Goal: Information Seeking & Learning: Learn about a topic

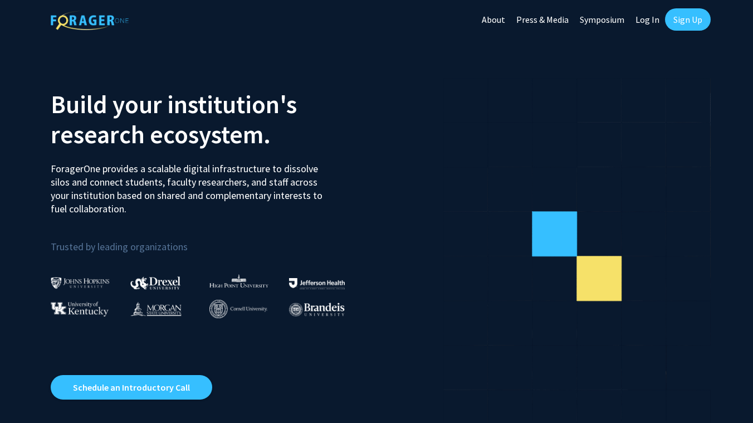
click at [646, 16] on link "Log In" at bounding box center [647, 19] width 35 height 39
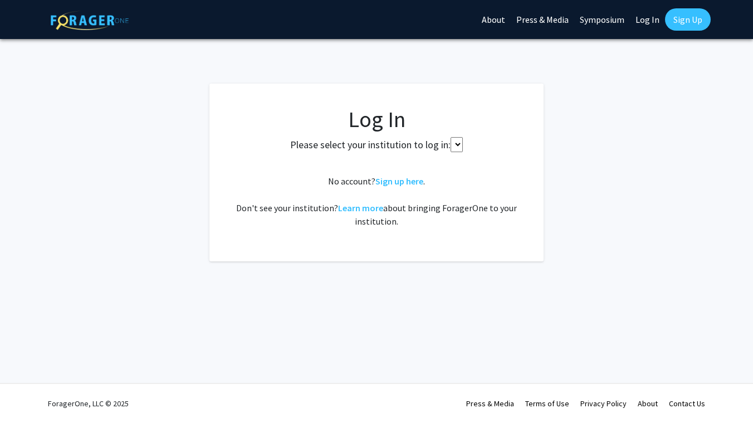
select select
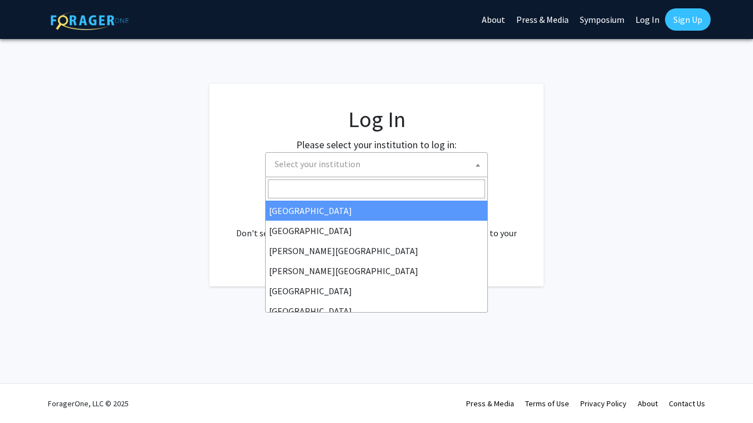
click at [376, 160] on span "Select your institution" at bounding box center [378, 164] width 217 height 23
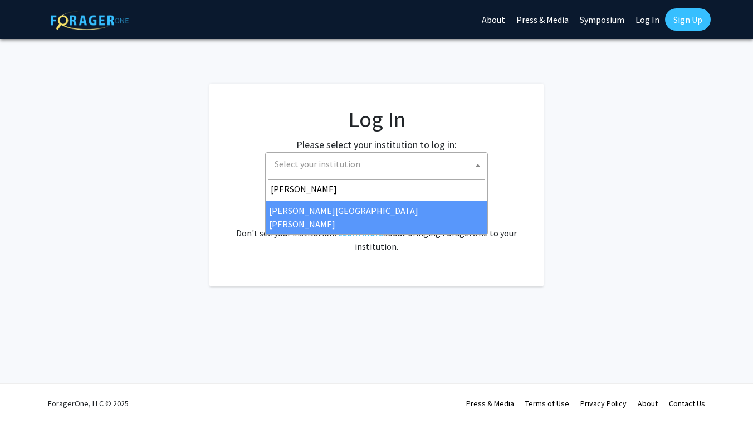
type input "[PERSON_NAME]"
select select "1"
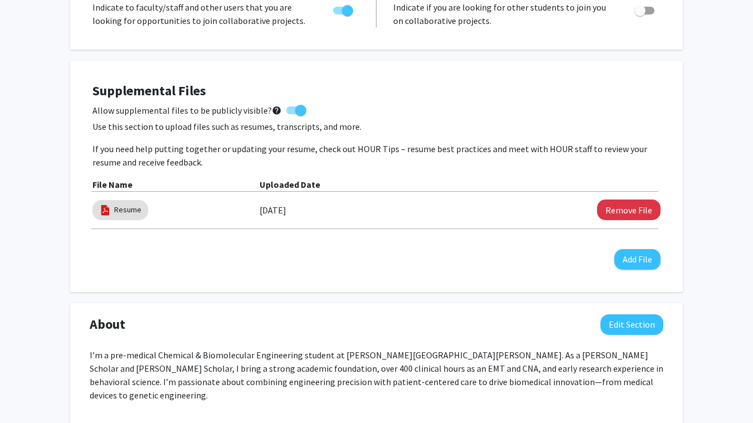
scroll to position [259, 0]
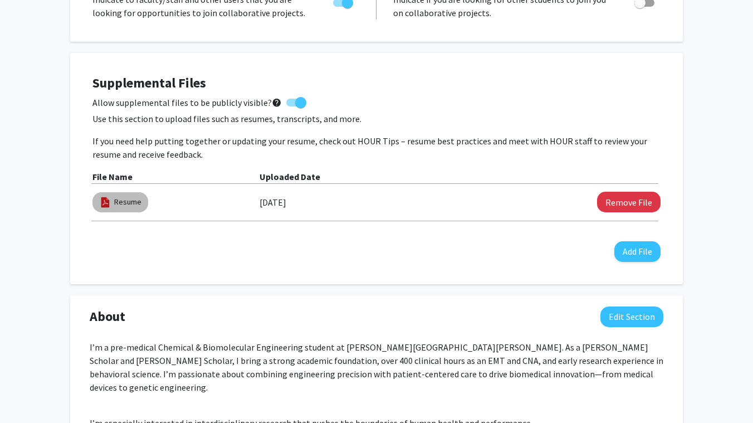
click at [112, 207] on mat-chip "Resume" at bounding box center [120, 202] width 56 height 20
click at [117, 196] on mat-chip "Resume" at bounding box center [120, 202] width 56 height 20
click at [117, 206] on link "Resume" at bounding box center [127, 202] width 27 height 12
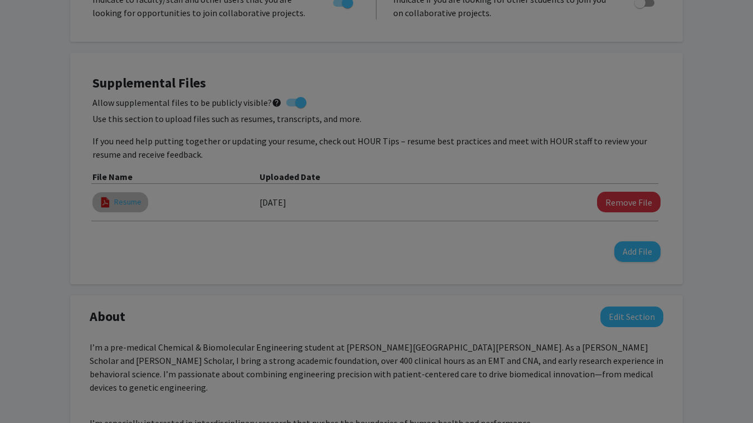
type input "0"
select select "custom"
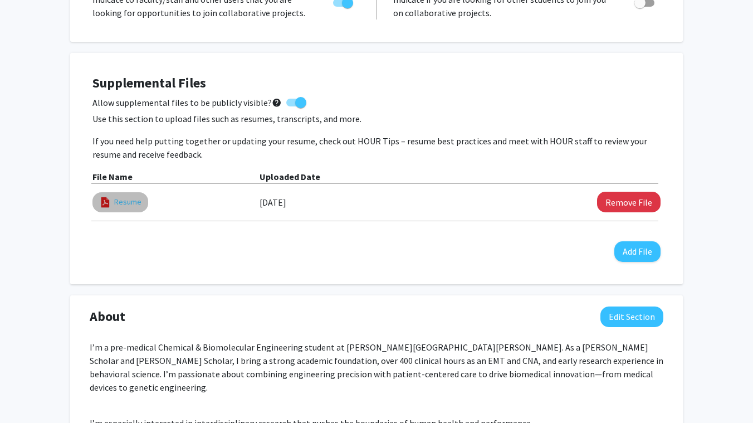
click at [117, 206] on link "Resume" at bounding box center [127, 202] width 27 height 12
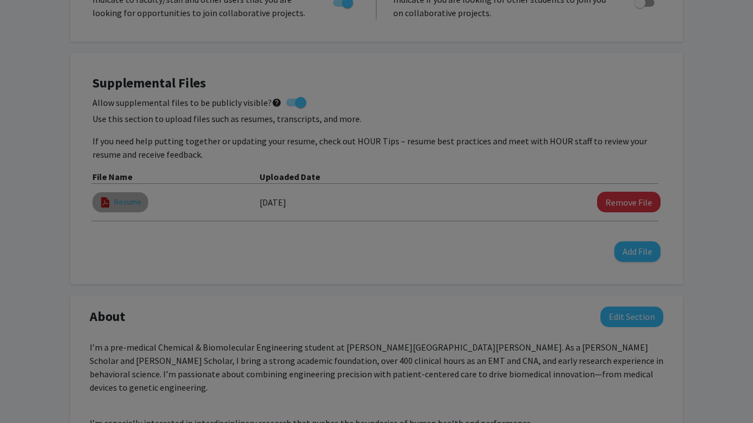
select select "custom"
type input "0"
select select "custom"
click at [117, 206] on modal-container "Viewing Resume × Thumbnails Document Outline Attachments Layers Current Outline…" at bounding box center [376, 211] width 753 height 423
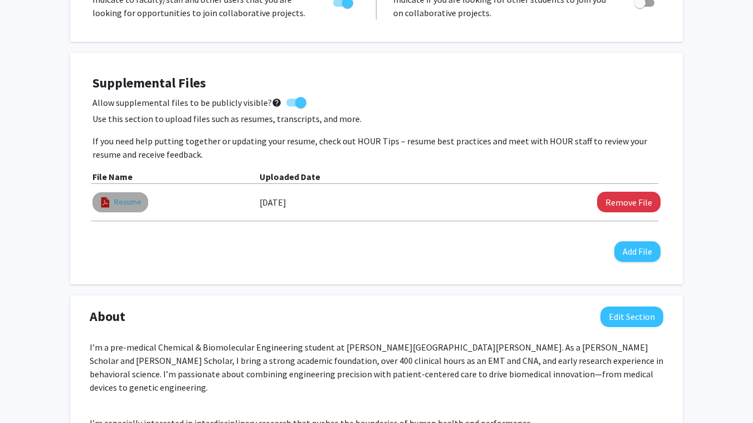
click at [117, 206] on link "Resume" at bounding box center [127, 202] width 27 height 12
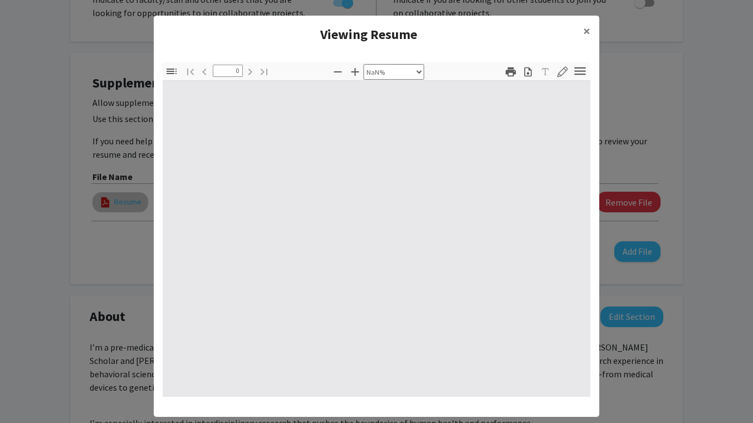
select select "auto"
type input "1"
select select "auto"
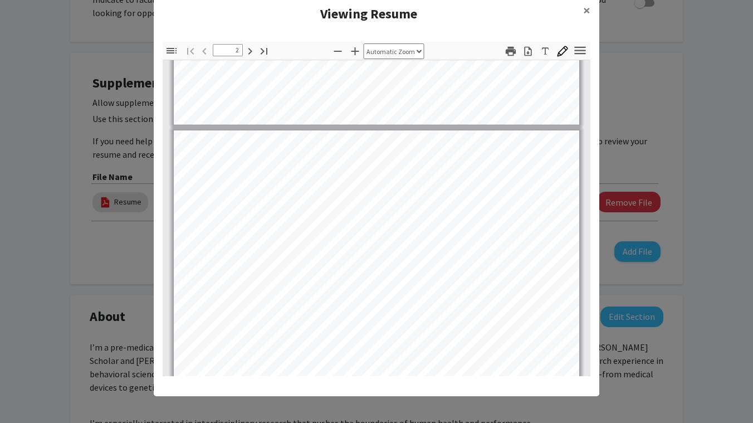
scroll to position [544, 0]
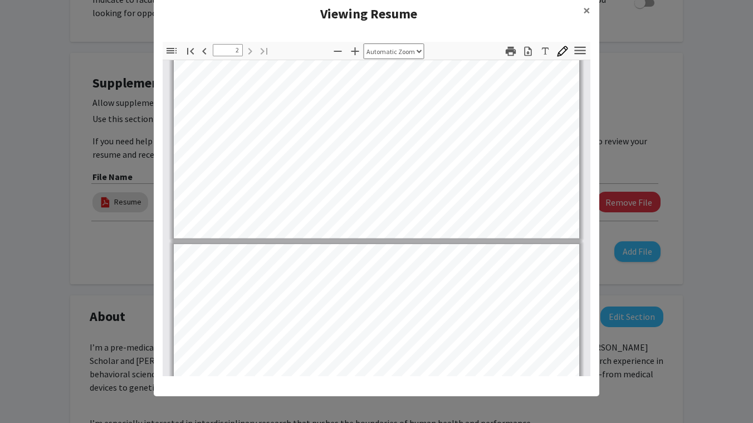
type input "1"
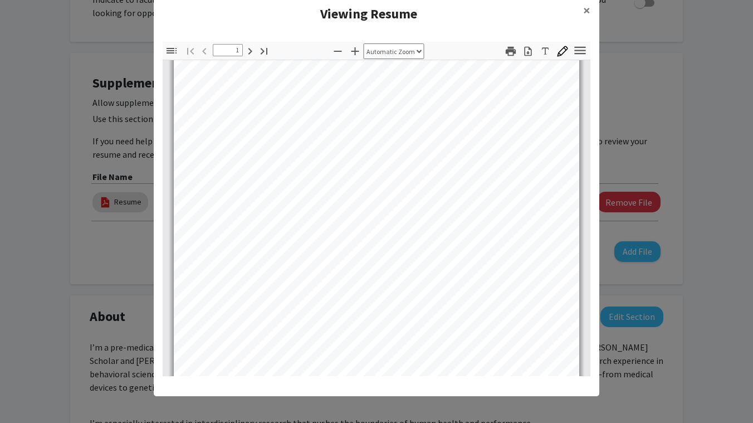
scroll to position [29, 0]
click at [85, 262] on modal-container "Viewing Resume × Thumbnails Document Outline Attachments Layers Current Outline…" at bounding box center [376, 211] width 753 height 423
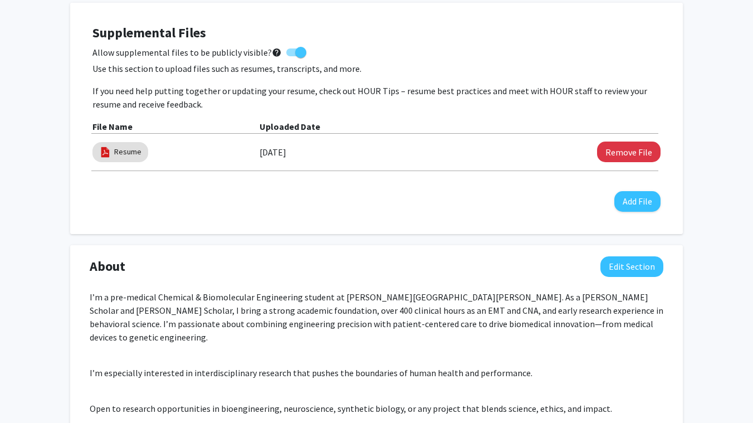
scroll to position [0, 0]
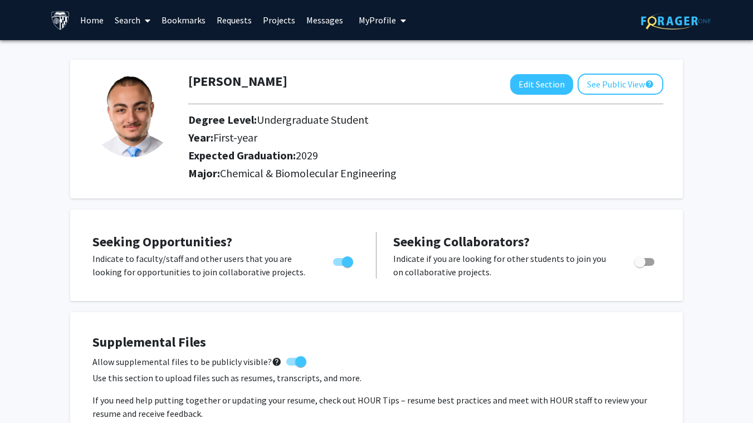
click at [134, 18] on link "Search" at bounding box center [132, 20] width 47 height 39
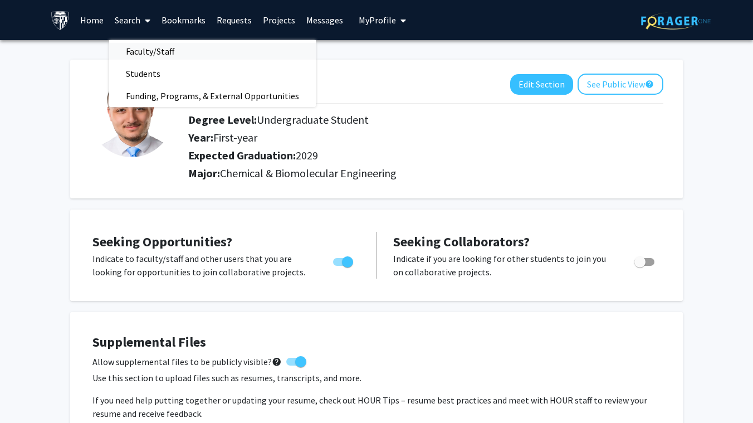
click at [149, 51] on span "Faculty/Staff" at bounding box center [150, 51] width 82 height 22
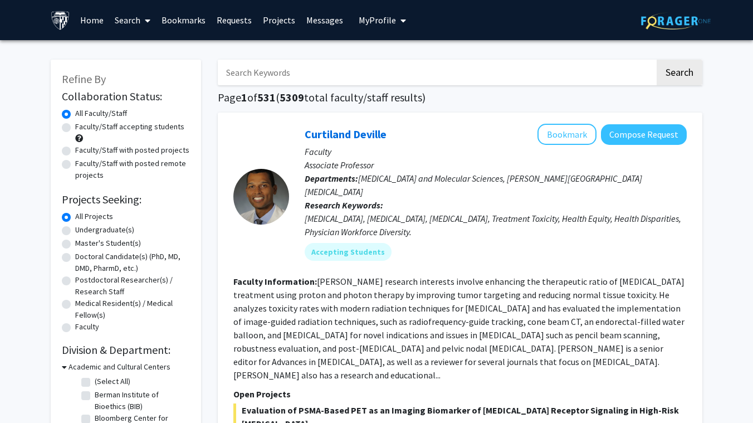
click at [283, 83] on input "Search Keywords" at bounding box center [436, 73] width 437 height 26
click at [657, 60] on button "Search" at bounding box center [680, 73] width 46 height 26
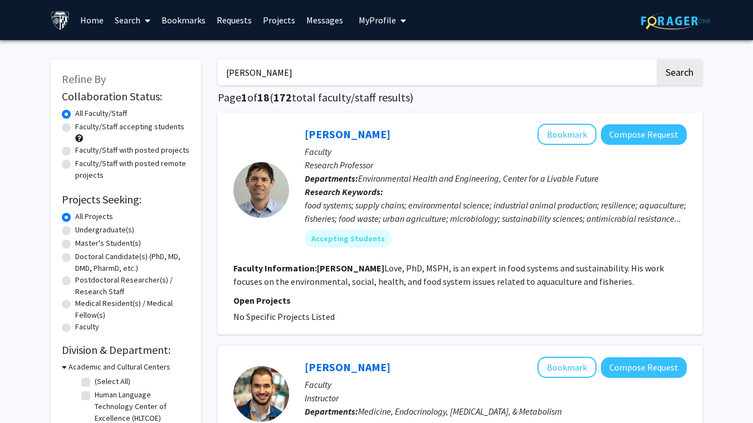
click at [280, 71] on input "david" at bounding box center [436, 73] width 437 height 26
type input "david garcia"
click at [657, 60] on button "Search" at bounding box center [680, 73] width 46 height 26
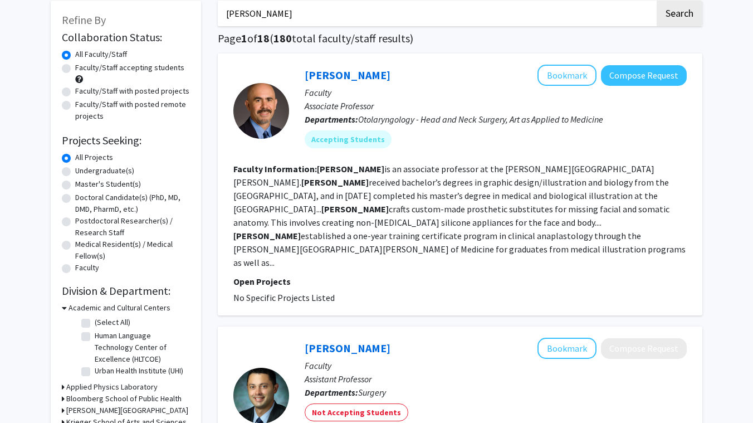
scroll to position [61, 0]
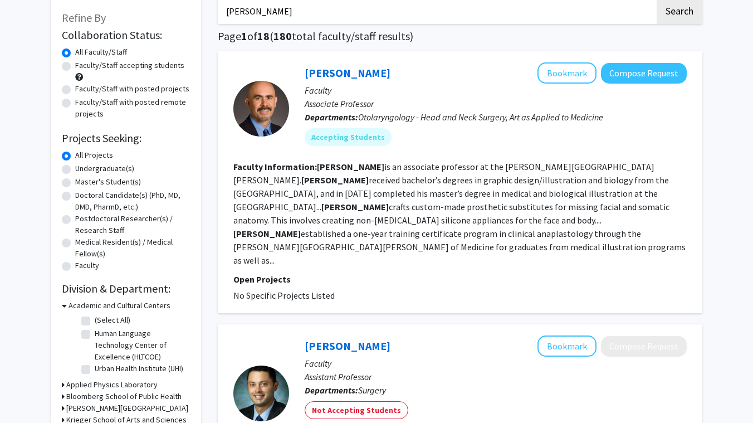
click at [122, 175] on div "Undergraduate(s)" at bounding box center [126, 169] width 128 height 13
click at [75, 165] on label "Undergraduate(s)" at bounding box center [104, 169] width 59 height 12
click at [75, 165] on input "Undergraduate(s)" at bounding box center [78, 166] width 7 height 7
radio input "true"
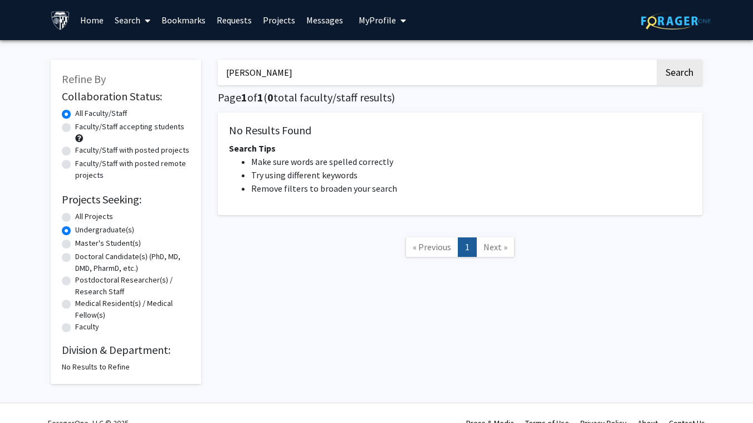
click at [75, 216] on label "All Projects" at bounding box center [94, 217] width 38 height 12
click at [75, 216] on input "All Projects" at bounding box center [78, 214] width 7 height 7
radio input "true"
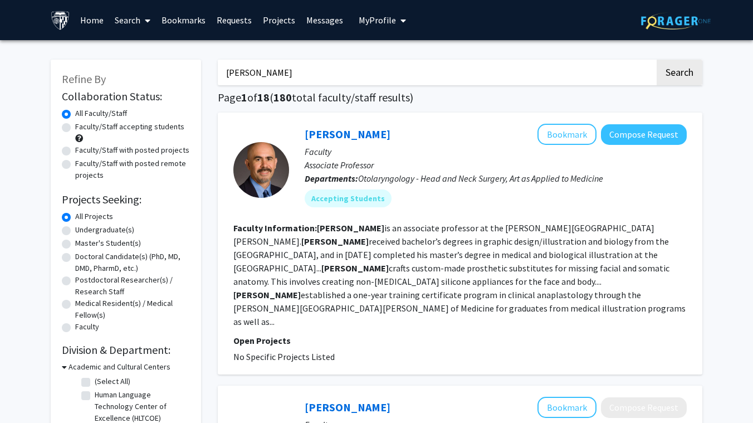
click at [75, 230] on label "Undergraduate(s)" at bounding box center [104, 230] width 59 height 12
click at [75, 230] on input "Undergraduate(s)" at bounding box center [78, 227] width 7 height 7
radio input "true"
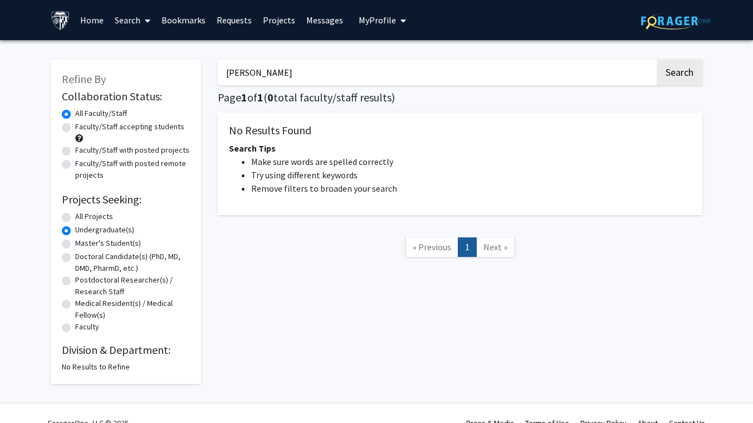
click at [342, 80] on input "david garcia" at bounding box center [436, 73] width 437 height 26
click at [94, 220] on label "All Projects" at bounding box center [94, 217] width 38 height 12
click at [82, 218] on input "All Projects" at bounding box center [78, 214] width 7 height 7
radio input "true"
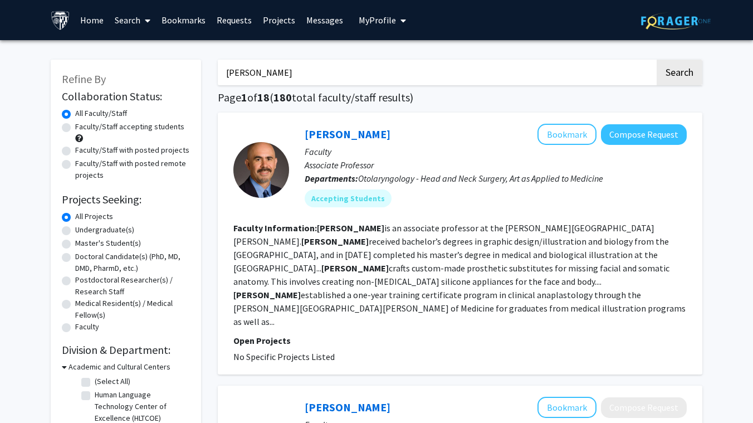
click at [269, 65] on input "david garcia" at bounding box center [436, 73] width 437 height 26
paste input "David Gracias"
click at [269, 65] on input "David Gracias garcia" at bounding box center [436, 73] width 437 height 26
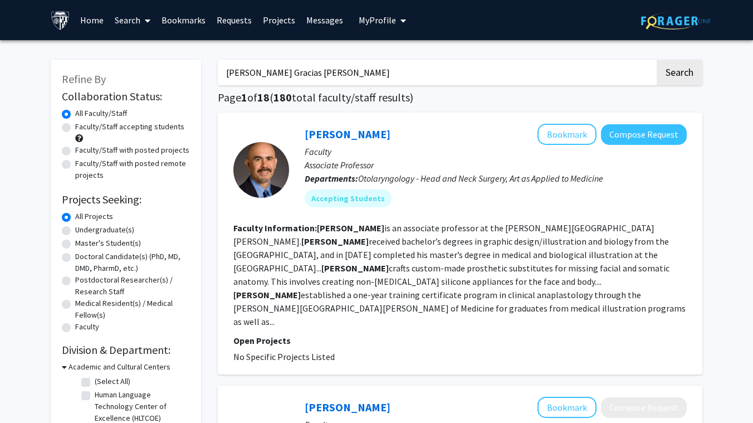
click at [269, 65] on input "David Gracias garcia" at bounding box center [436, 73] width 437 height 26
paste input "Search Keywords"
type input "David Gracias"
click at [657, 60] on button "Search" at bounding box center [680, 73] width 46 height 26
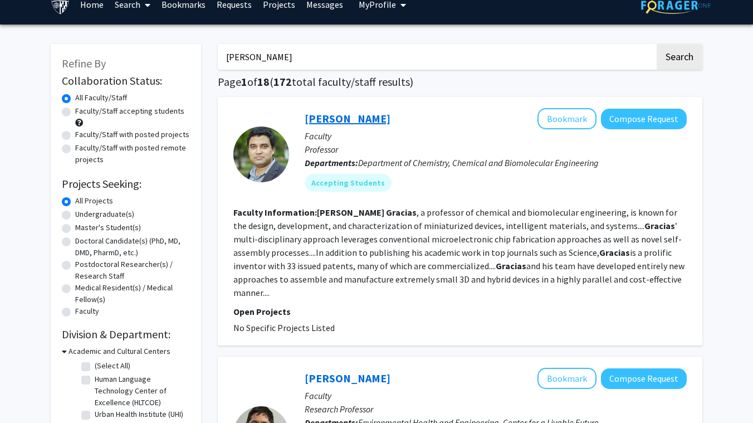
scroll to position [22, 0]
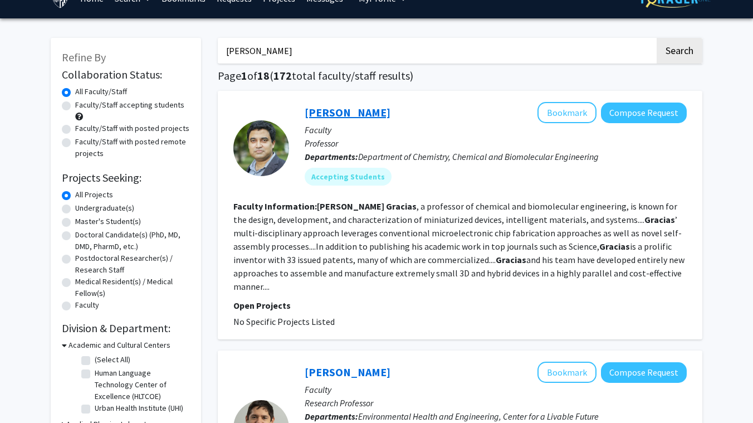
click at [344, 119] on link "David Gracias" at bounding box center [348, 112] width 86 height 14
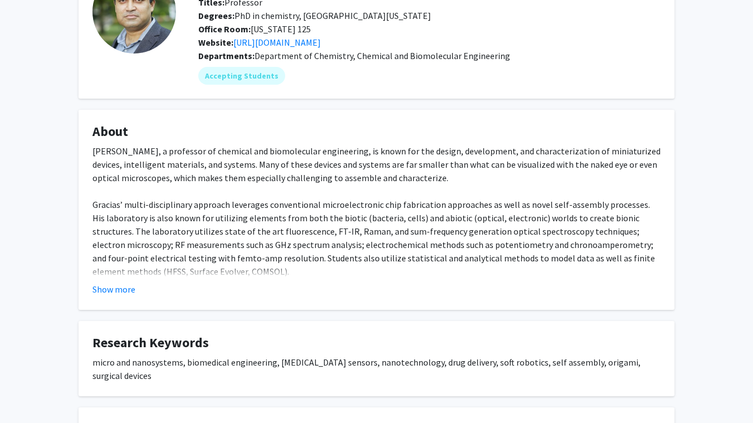
scroll to position [90, 0]
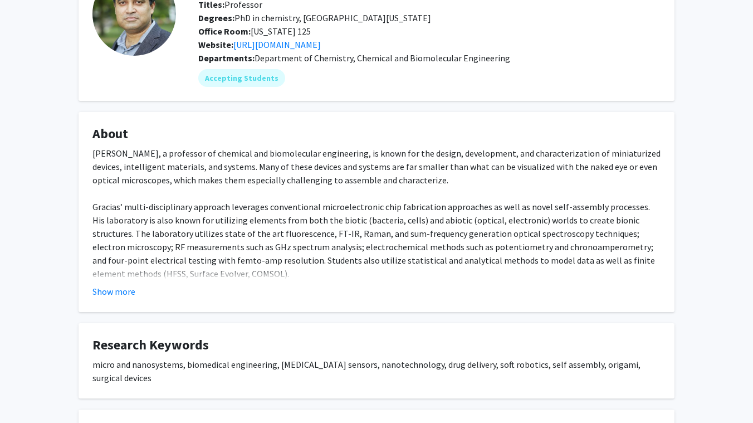
click at [110, 282] on fg-read-more "David Gracias, a professor of chemical and biomolecular engineering, is known f…" at bounding box center [376, 223] width 568 height 152
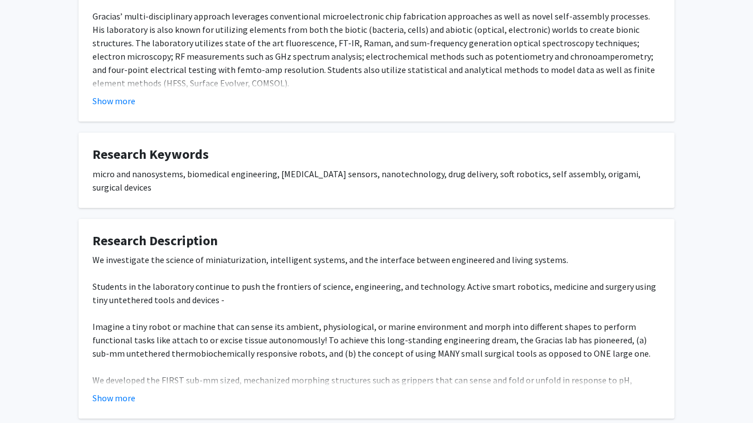
scroll to position [0, 0]
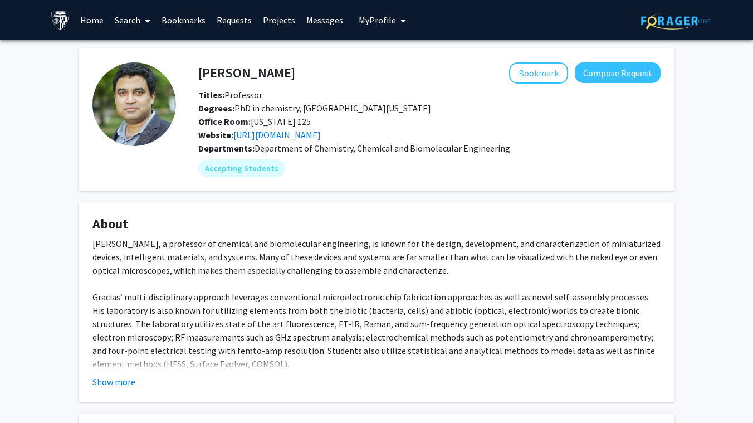
click at [134, 21] on link "Search" at bounding box center [132, 20] width 47 height 39
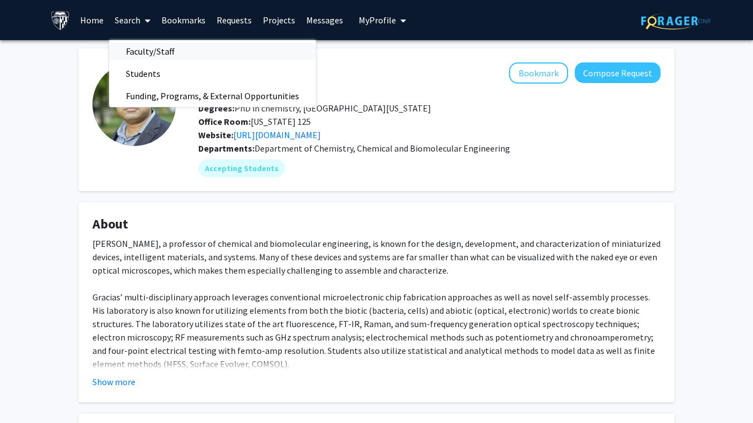
click at [131, 45] on span "Faculty/Staff" at bounding box center [150, 51] width 82 height 22
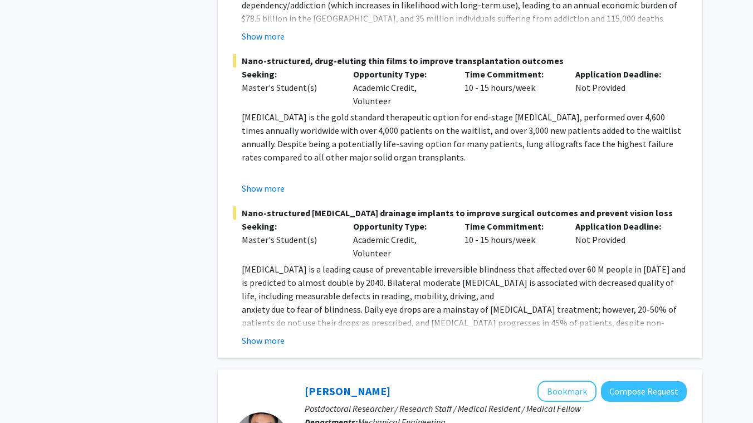
scroll to position [1036, 0]
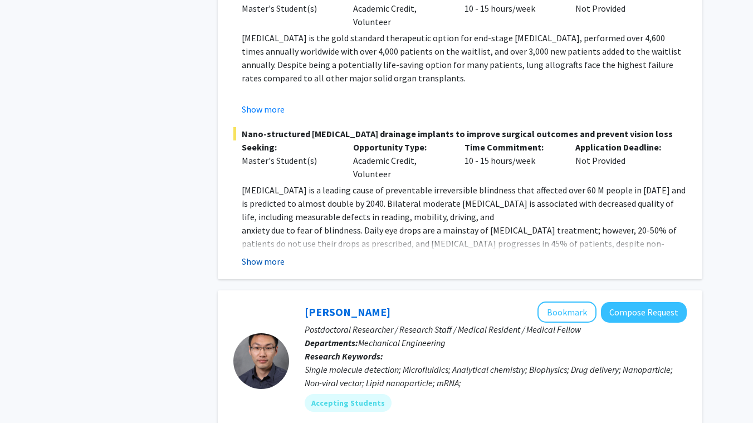
click at [264, 255] on button "Show more" at bounding box center [263, 261] width 43 height 13
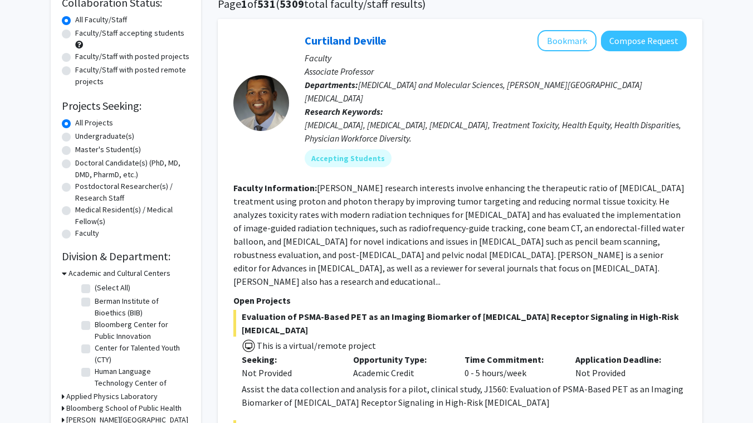
scroll to position [88, 0]
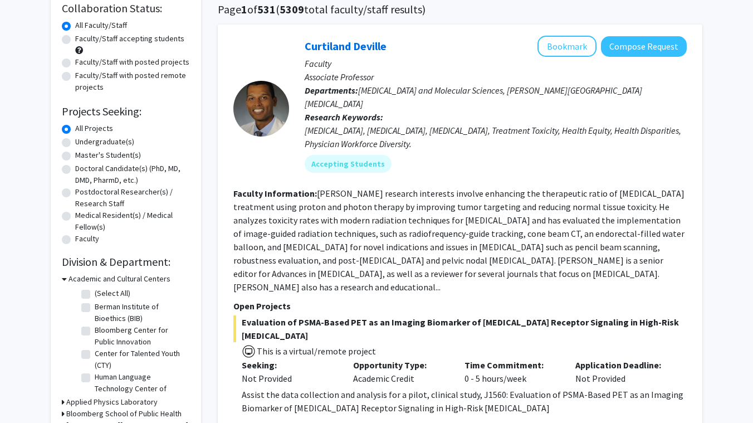
click at [100, 142] on label "Undergraduate(s)" at bounding box center [104, 142] width 59 height 12
click at [82, 142] on input "Undergraduate(s)" at bounding box center [78, 139] width 7 height 7
radio input "true"
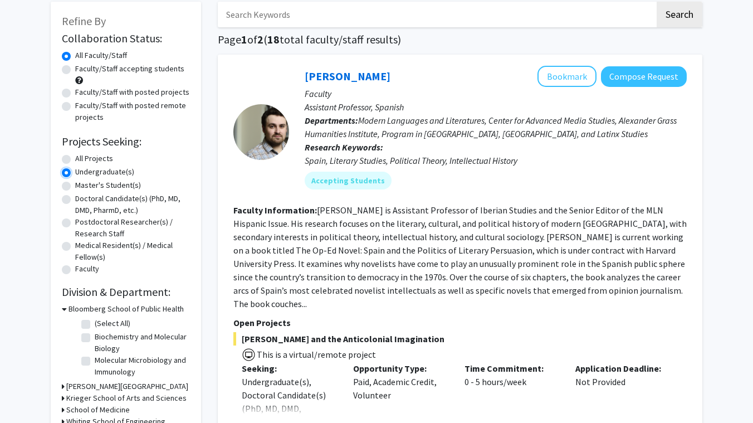
scroll to position [56, 0]
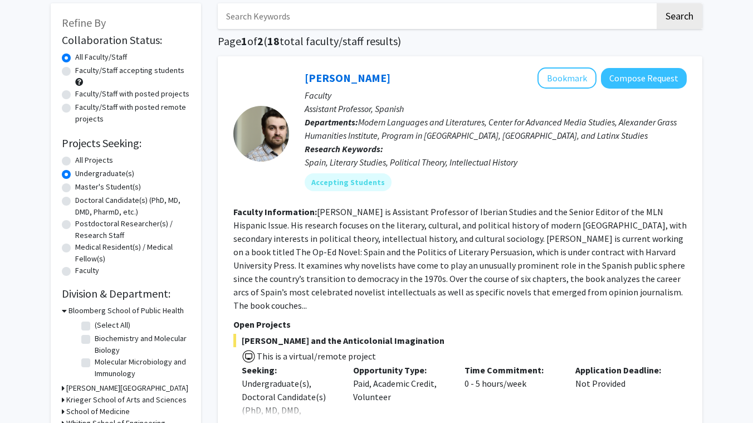
click at [93, 157] on label "All Projects" at bounding box center [94, 160] width 38 height 12
click at [82, 157] on input "All Projects" at bounding box center [78, 157] width 7 height 7
radio input "true"
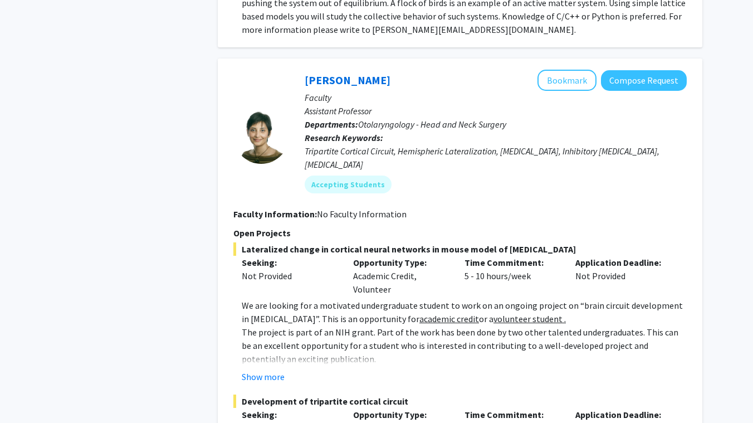
scroll to position [2391, 0]
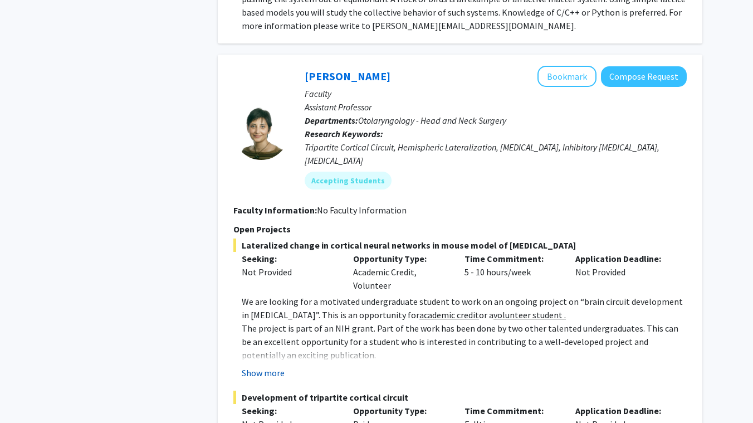
click at [275, 366] on button "Show more" at bounding box center [263, 372] width 43 height 13
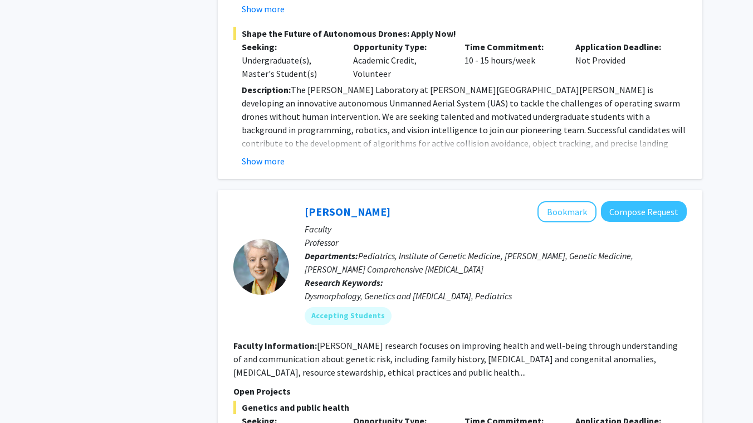
scroll to position [5549, 0]
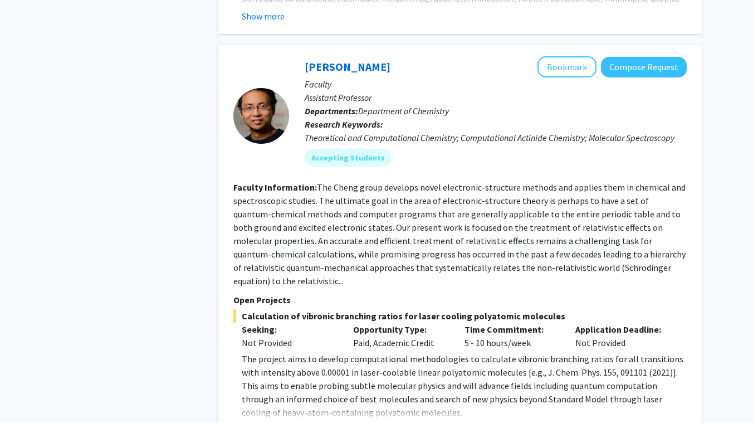
scroll to position [1501, 0]
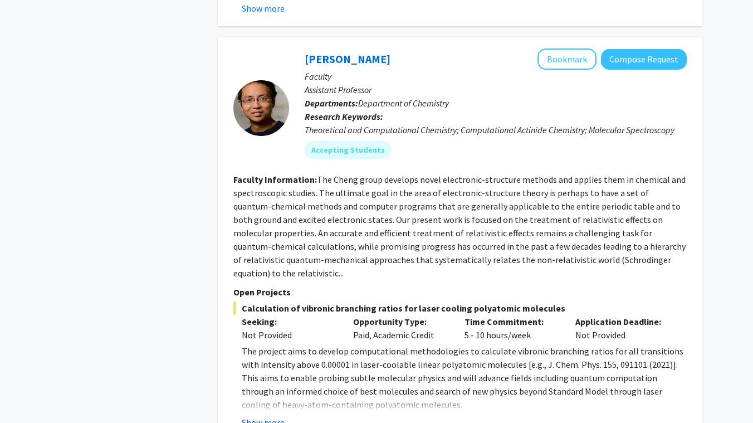
click at [271, 416] on button "Show more" at bounding box center [263, 422] width 43 height 13
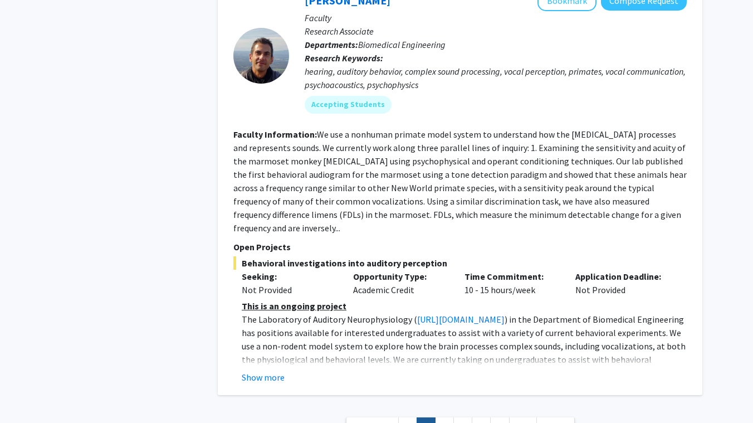
scroll to position [4170, 0]
click at [441, 418] on link "3" at bounding box center [444, 428] width 19 height 20
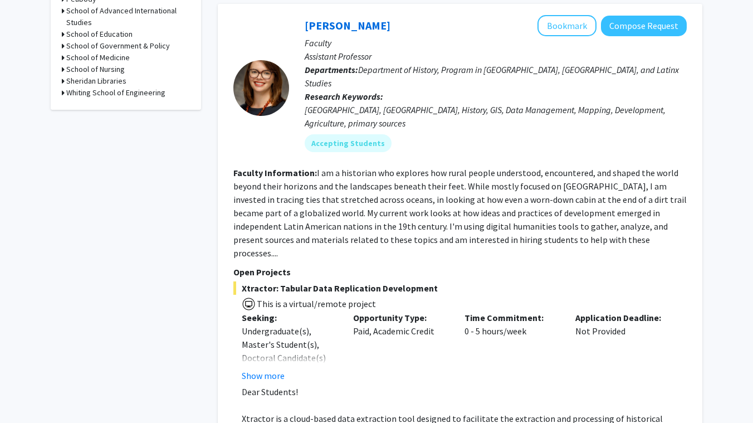
scroll to position [539, 0]
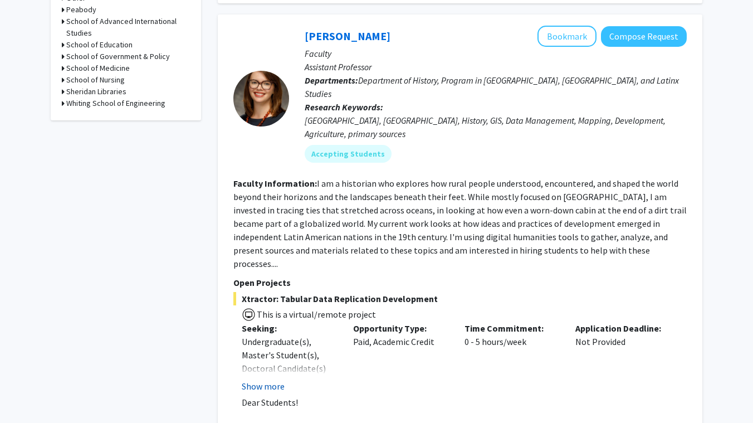
click at [278, 379] on button "Show more" at bounding box center [263, 385] width 43 height 13
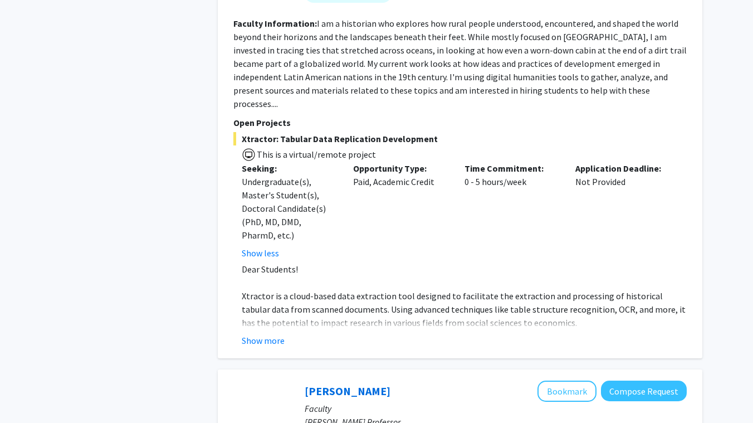
scroll to position [699, 0]
click at [265, 333] on button "Show more" at bounding box center [263, 339] width 43 height 13
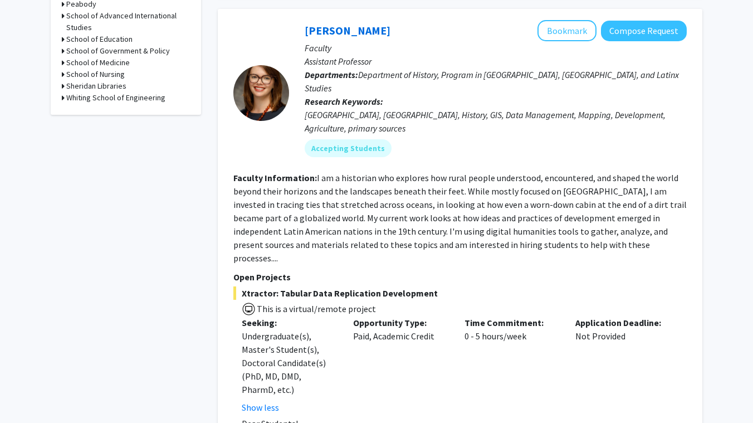
scroll to position [525, 0]
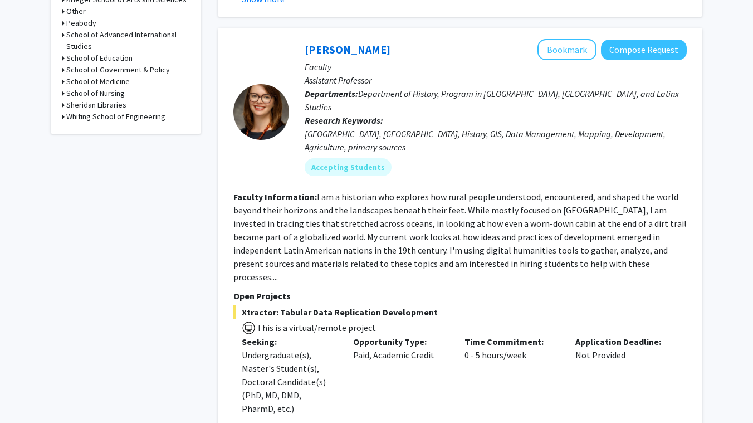
click at [380, 88] on span "Department of History, Program in Latin American, Caribbean, and Latinx Studies" at bounding box center [492, 100] width 374 height 25
drag, startPoint x: 380, startPoint y: 69, endPoint x: 639, endPoint y: 65, distance: 258.6
click at [641, 88] on span "Department of History, Program in Latin American, Caribbean, and Latinx Studies" at bounding box center [492, 100] width 374 height 25
click at [319, 191] on fg-read-more "I am a historian who explores how rural people understood, encountered, and sha…" at bounding box center [460, 236] width 454 height 91
click at [259, 305] on span "Xtractor: Tabular Data Replication Development" at bounding box center [460, 311] width 454 height 13
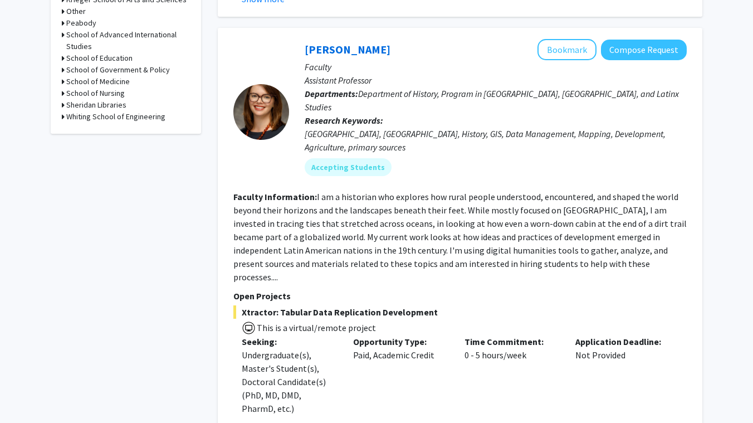
drag, startPoint x: 259, startPoint y: 260, endPoint x: 413, endPoint y: 257, distance: 154.9
click at [413, 305] on span "Xtractor: Tabular Data Replication Development" at bounding box center [460, 311] width 454 height 13
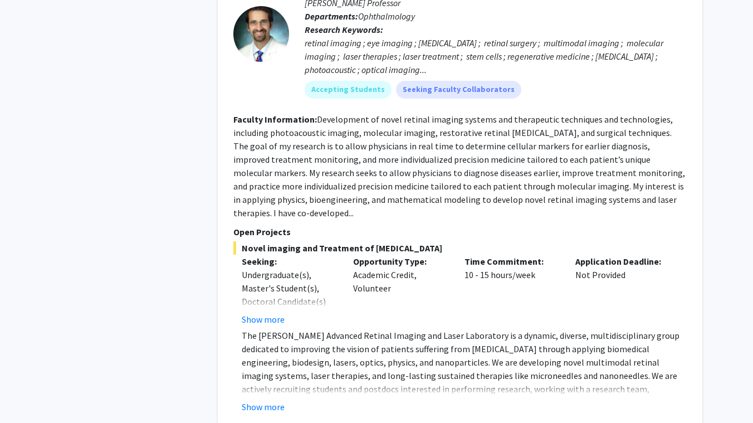
scroll to position [1407, 0]
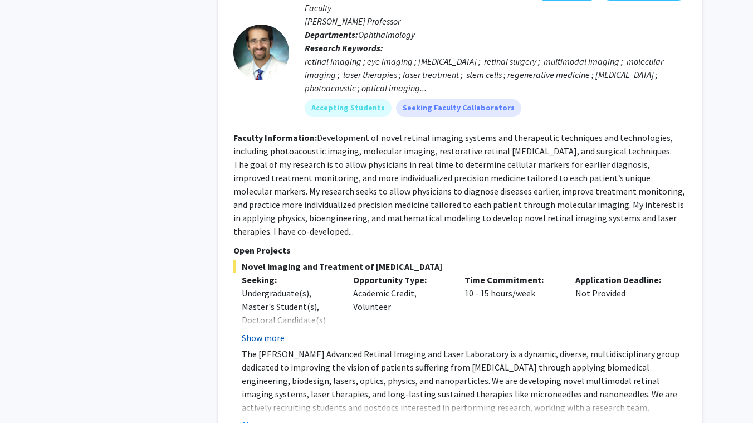
click at [269, 331] on button "Show more" at bounding box center [263, 337] width 43 height 13
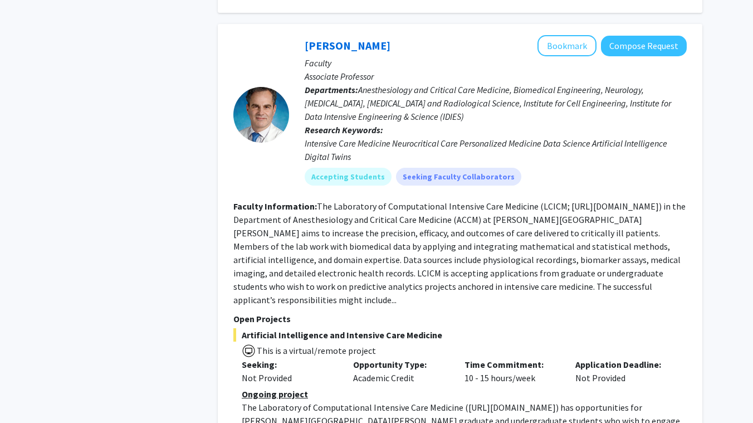
scroll to position [4365, 0]
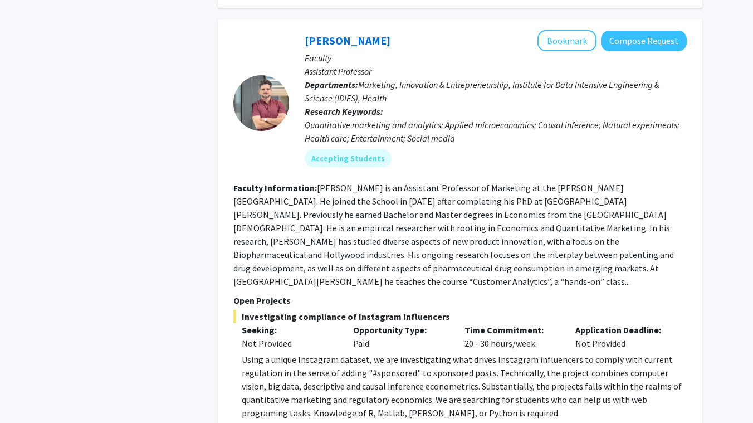
scroll to position [1470, 0]
click at [492, 235] on fg-search-faculty "Manuel Hermosilla Bookmark Compose Request Faculty Assistant Professor Departme…" at bounding box center [460, 224] width 454 height 389
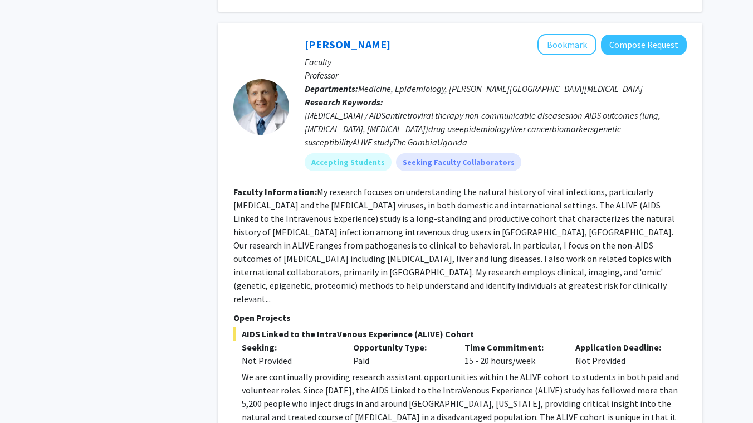
scroll to position [1889, 0]
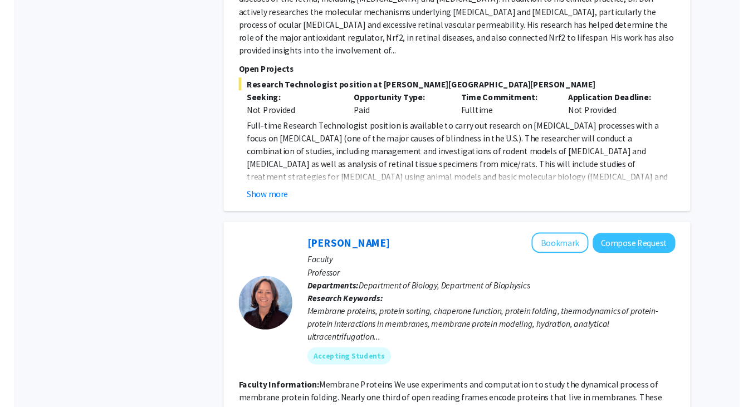
scroll to position [3114, 0]
